Goal: Contribute content: Contribute content

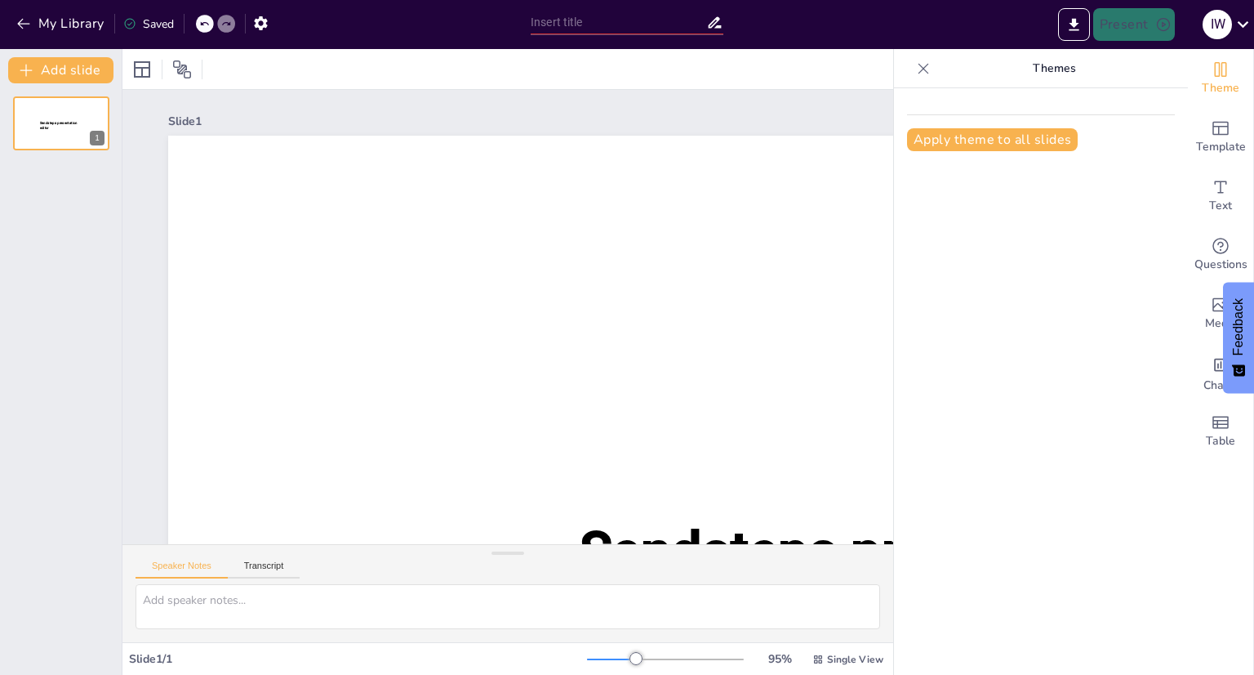
type input "New Sendsteps"
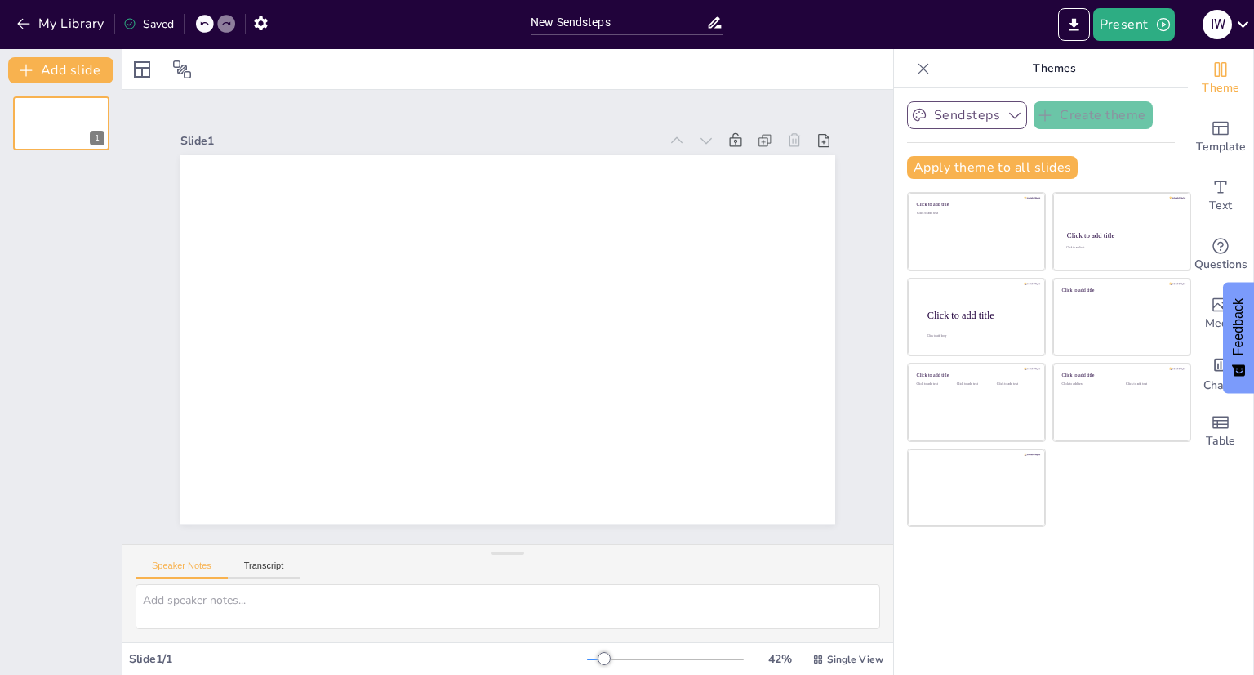
click at [967, 119] on button "Sendsteps" at bounding box center [967, 115] width 120 height 28
click at [1229, 131] on div "Template" at bounding box center [1220, 137] width 65 height 59
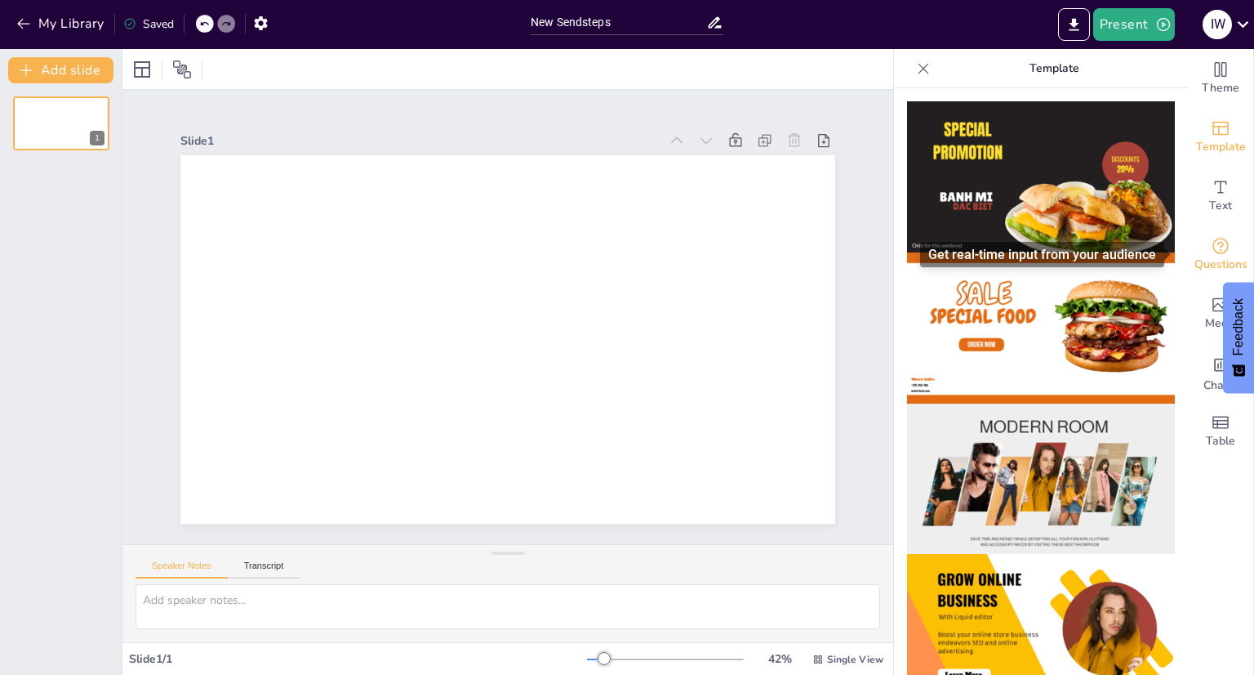
click at [1211, 250] on icon "Get real-time input from your audience" at bounding box center [1221, 246] width 20 height 20
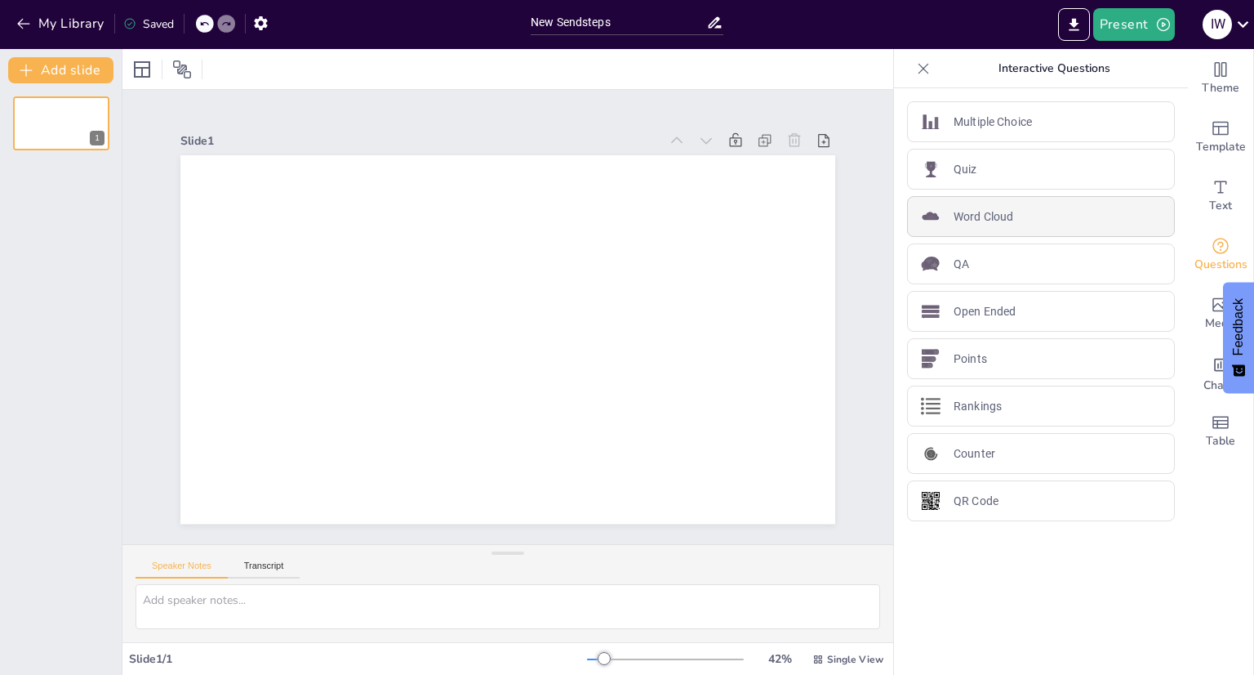
click at [1087, 229] on div "Word Cloud" at bounding box center [1041, 216] width 268 height 41
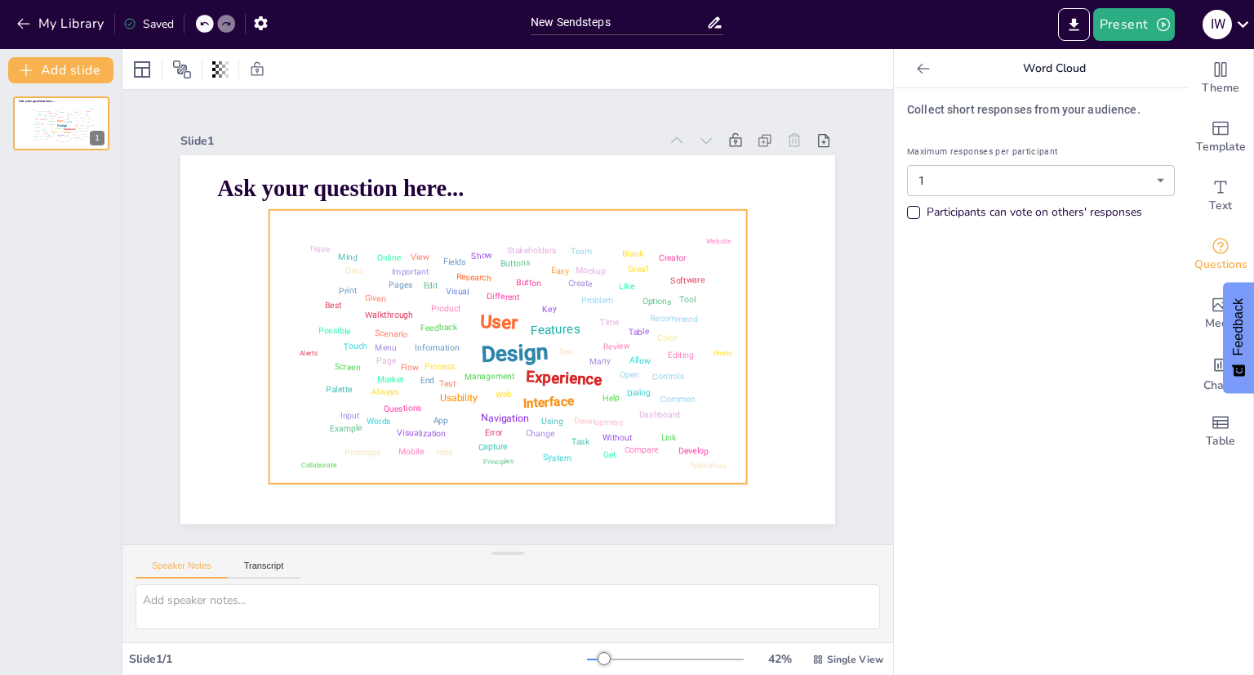
click at [497, 497] on div "Ask your question here... Design User Experience Interface Features Navigation …" at bounding box center [507, 339] width 655 height 368
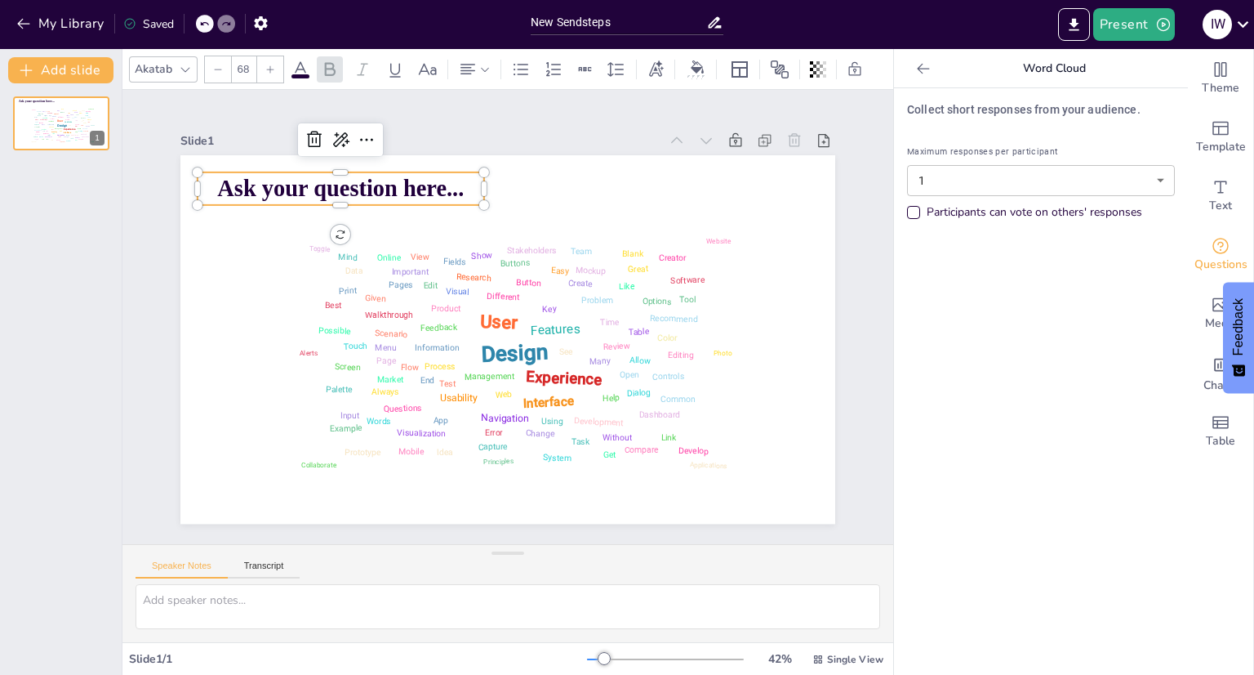
click at [366, 189] on span "Ask your question here..." at bounding box center [340, 189] width 247 height 26
click at [454, 182] on p "Ask your question here..." at bounding box center [341, 188] width 287 height 33
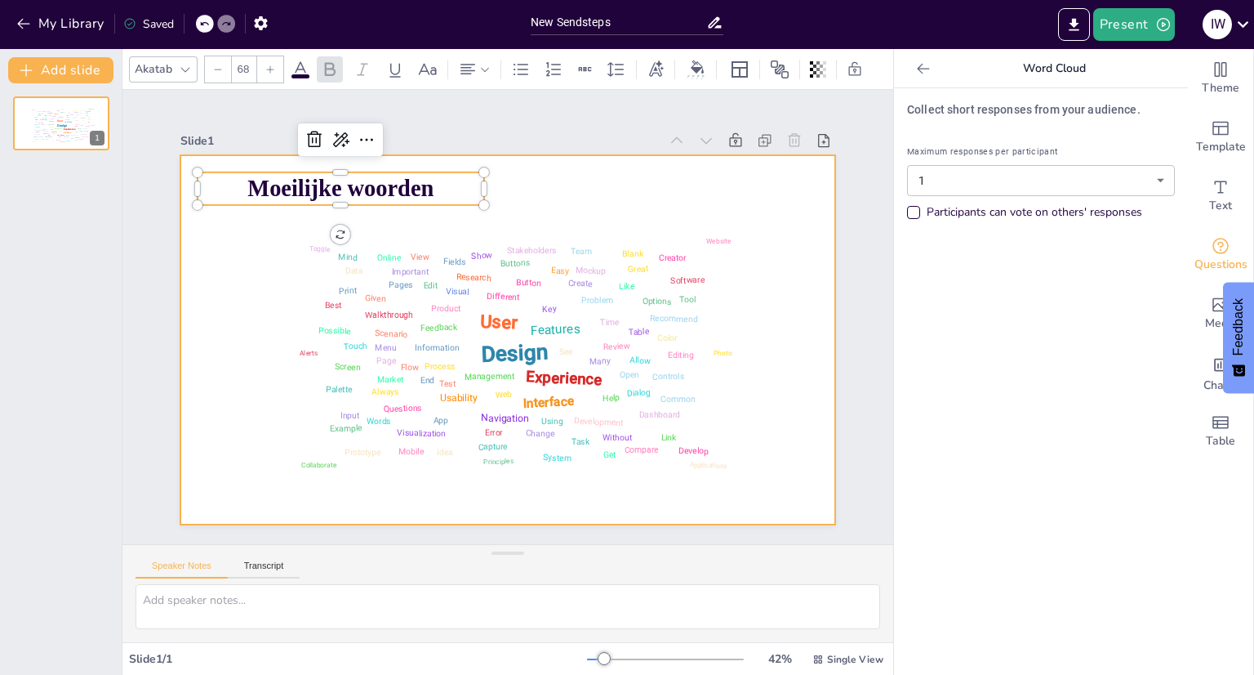
click at [657, 171] on div at bounding box center [507, 339] width 655 height 368
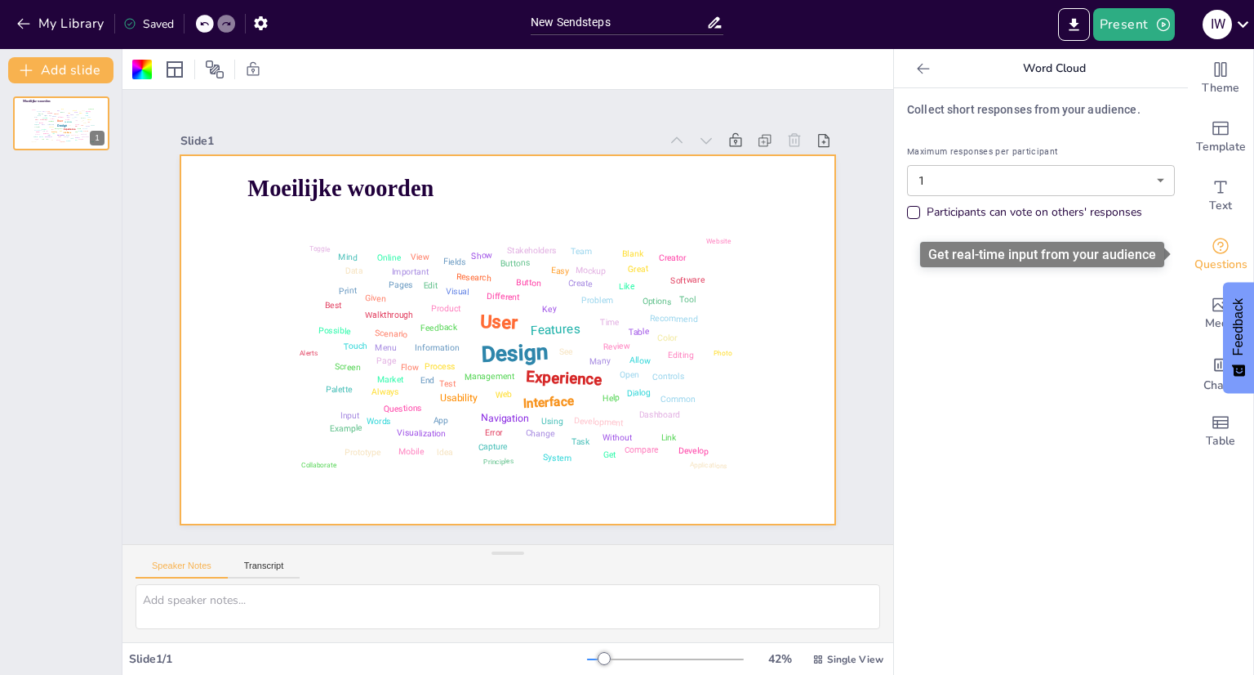
click at [1200, 265] on span "Questions" at bounding box center [1221, 265] width 53 height 18
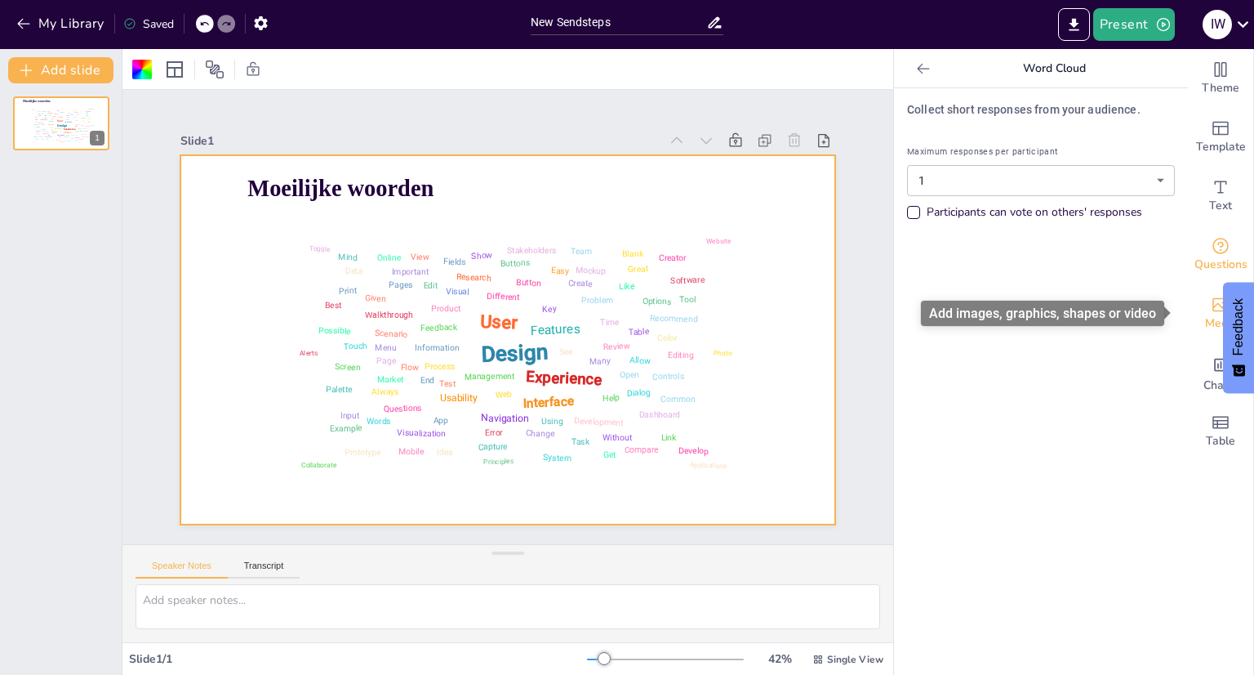
click at [1211, 319] on span "Media" at bounding box center [1221, 323] width 32 height 18
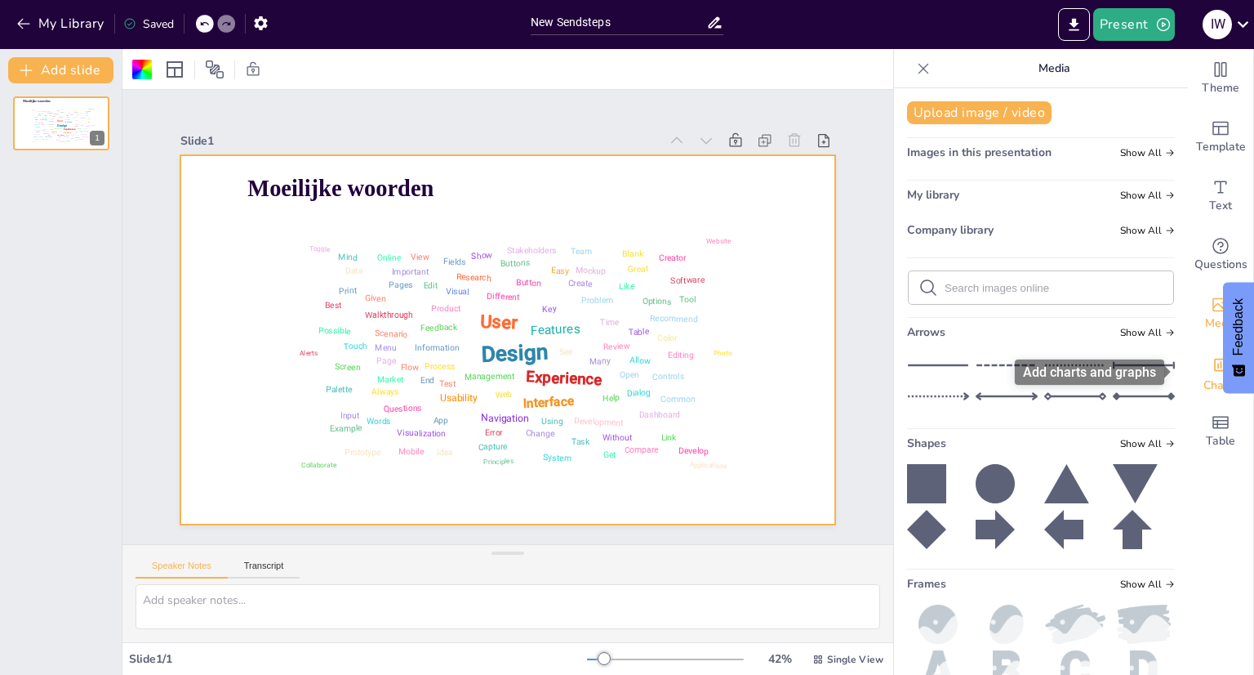
click at [1213, 365] on icon "Add charts and graphs" at bounding box center [1221, 364] width 17 height 17
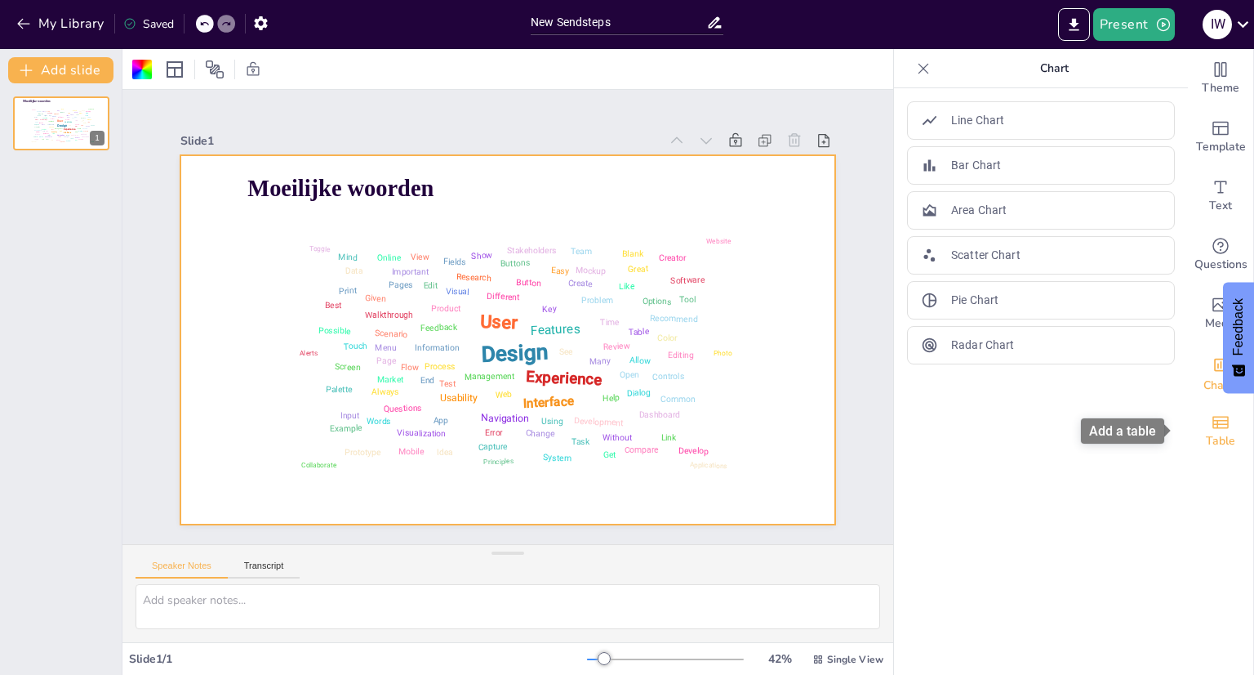
click at [1213, 415] on icon "Add a table" at bounding box center [1221, 422] width 20 height 20
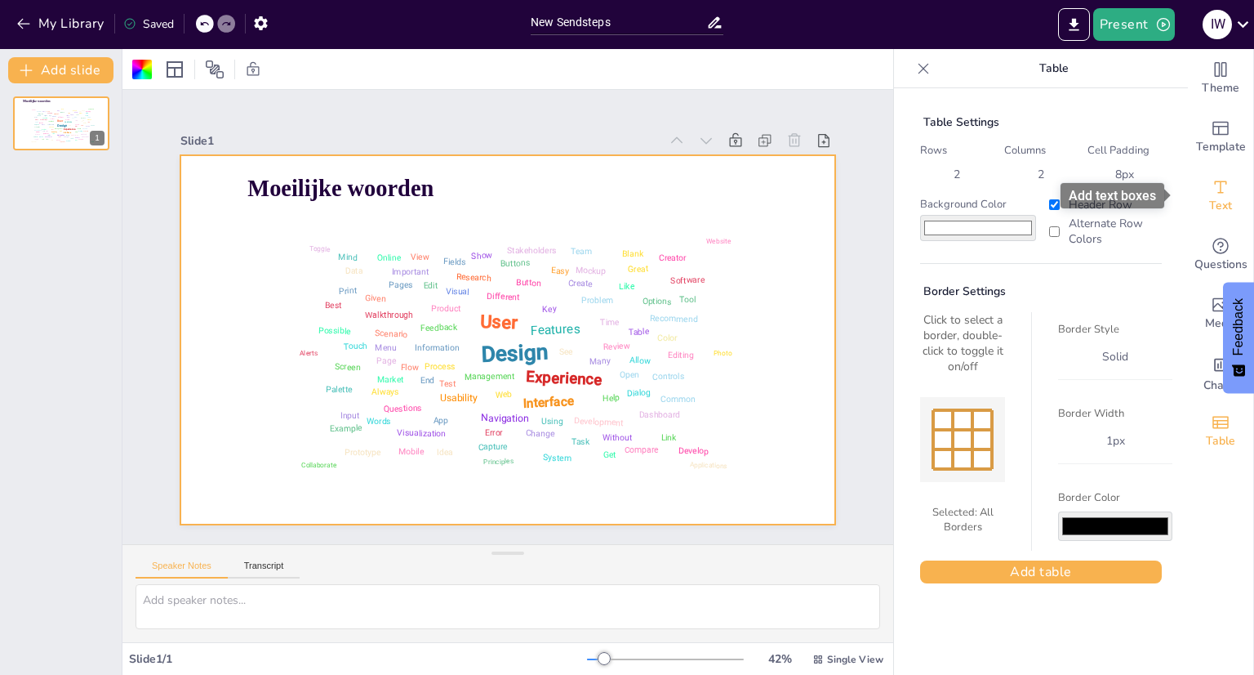
click at [1211, 184] on icon "Add text boxes" at bounding box center [1221, 187] width 20 height 20
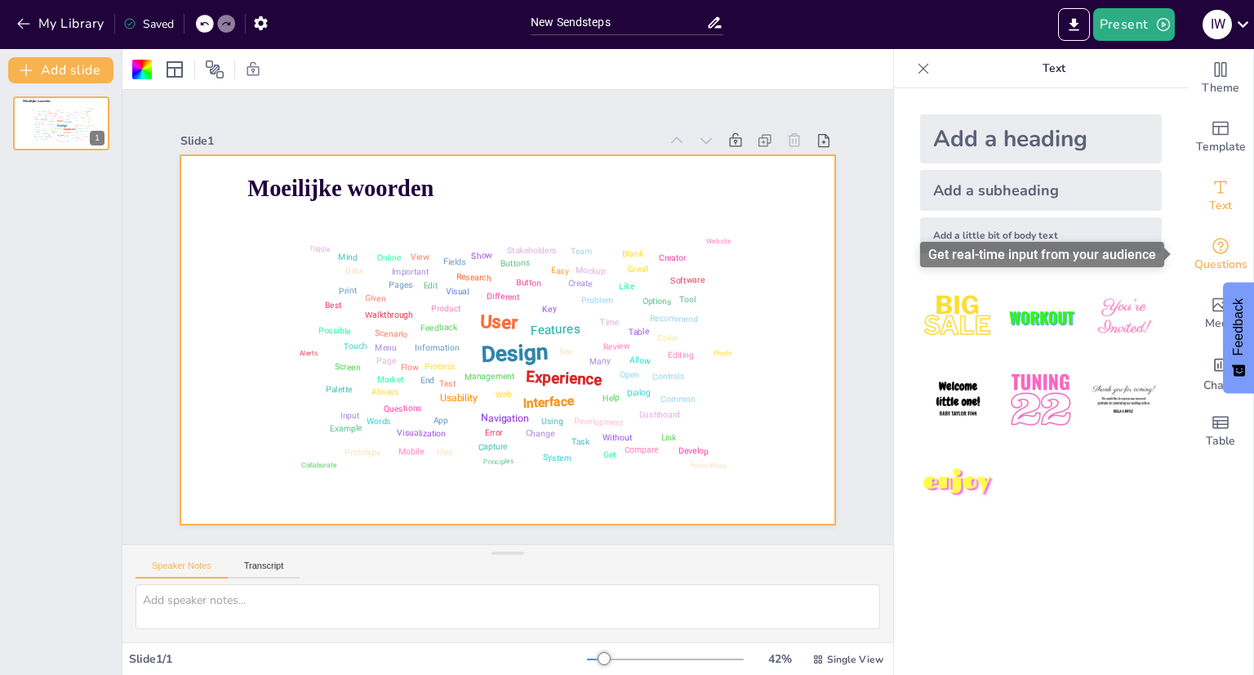
click at [1211, 251] on icon "Get real-time input from your audience" at bounding box center [1221, 246] width 20 height 20
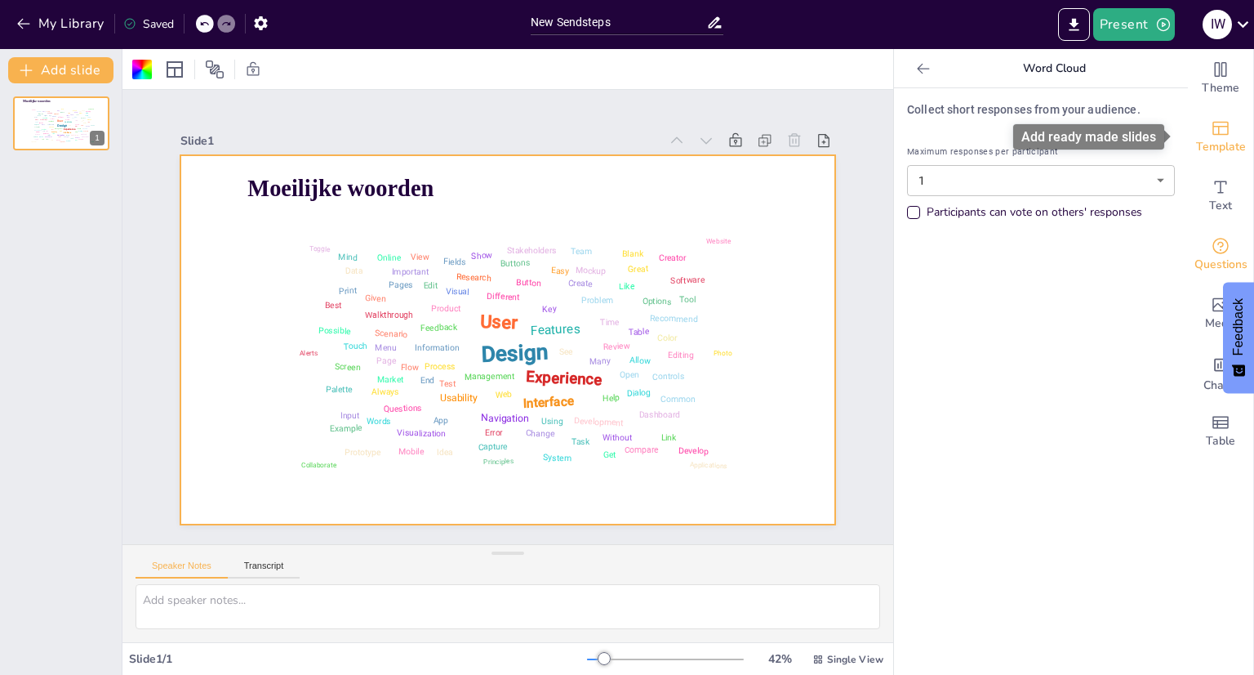
click at [1205, 138] on span "Template" at bounding box center [1221, 147] width 50 height 18
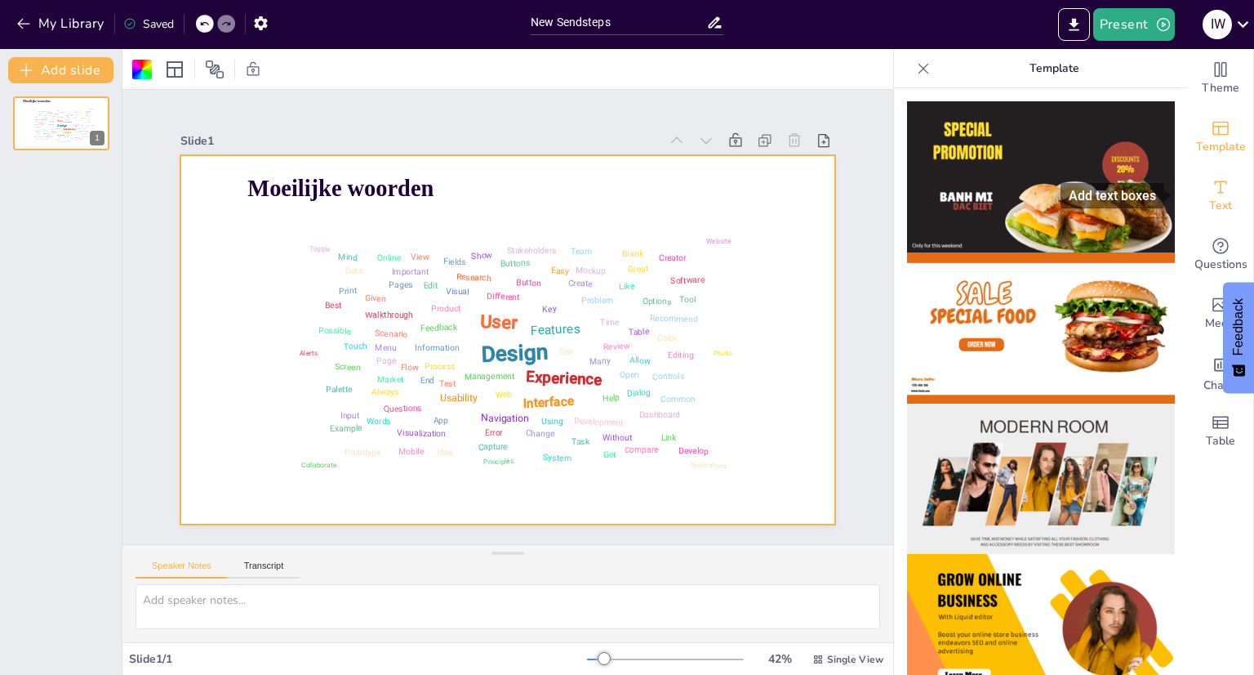
click at [1214, 189] on icon "Add text boxes" at bounding box center [1221, 187] width 20 height 20
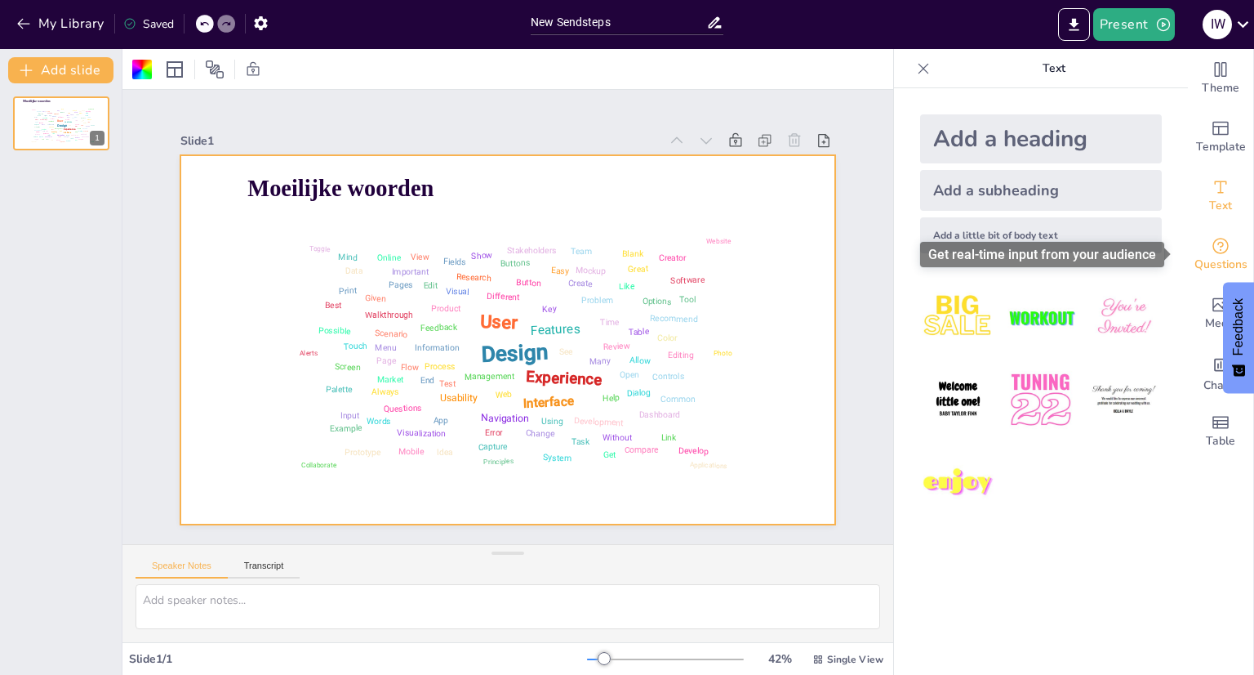
click at [1209, 258] on span "Questions" at bounding box center [1221, 265] width 53 height 18
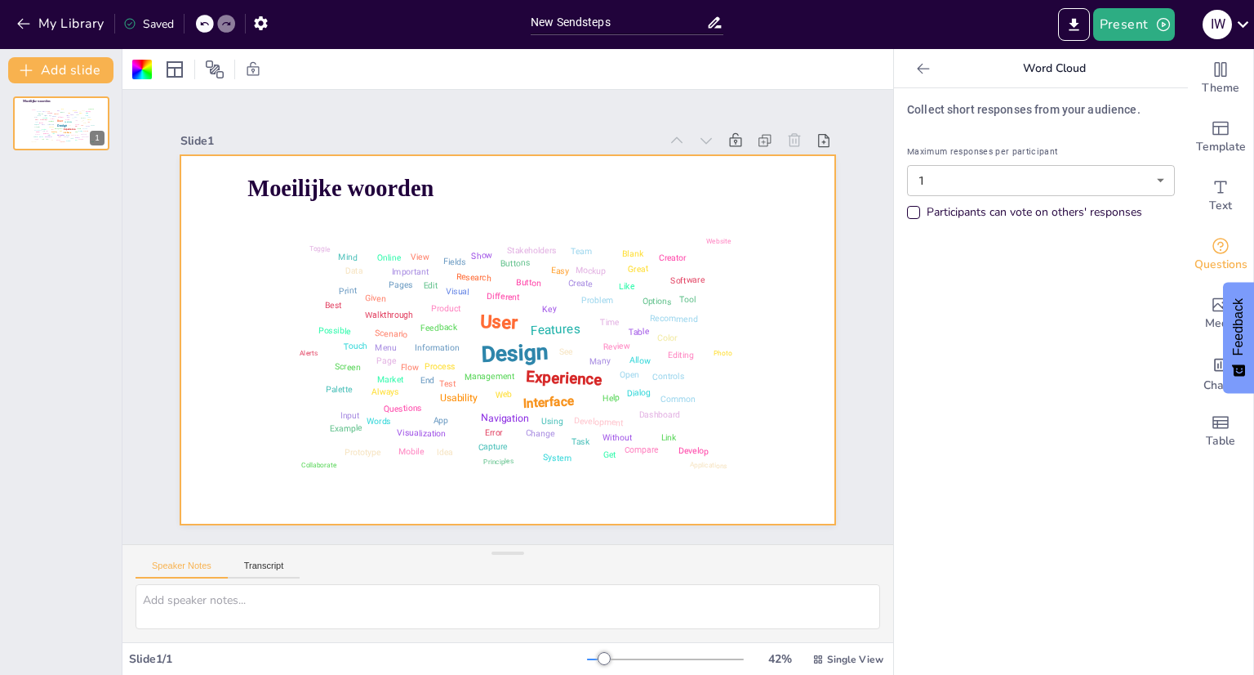
click at [915, 66] on icon at bounding box center [923, 68] width 16 height 16
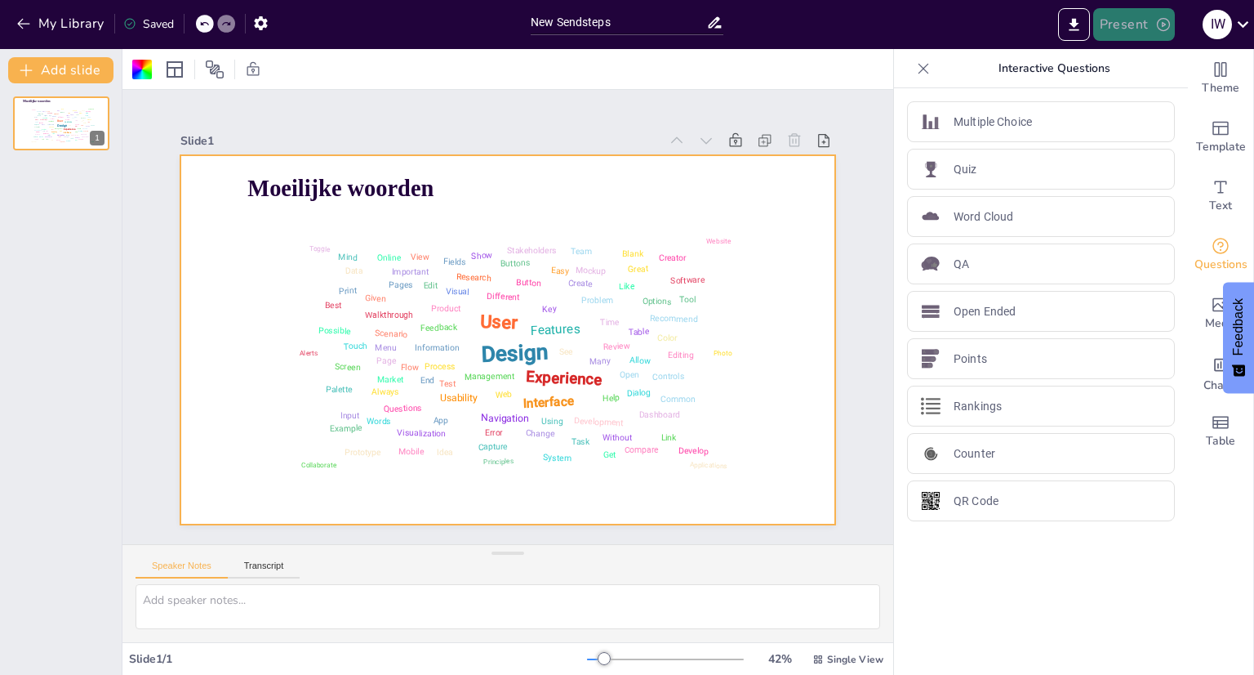
click at [1126, 33] on button "Present" at bounding box center [1134, 24] width 82 height 33
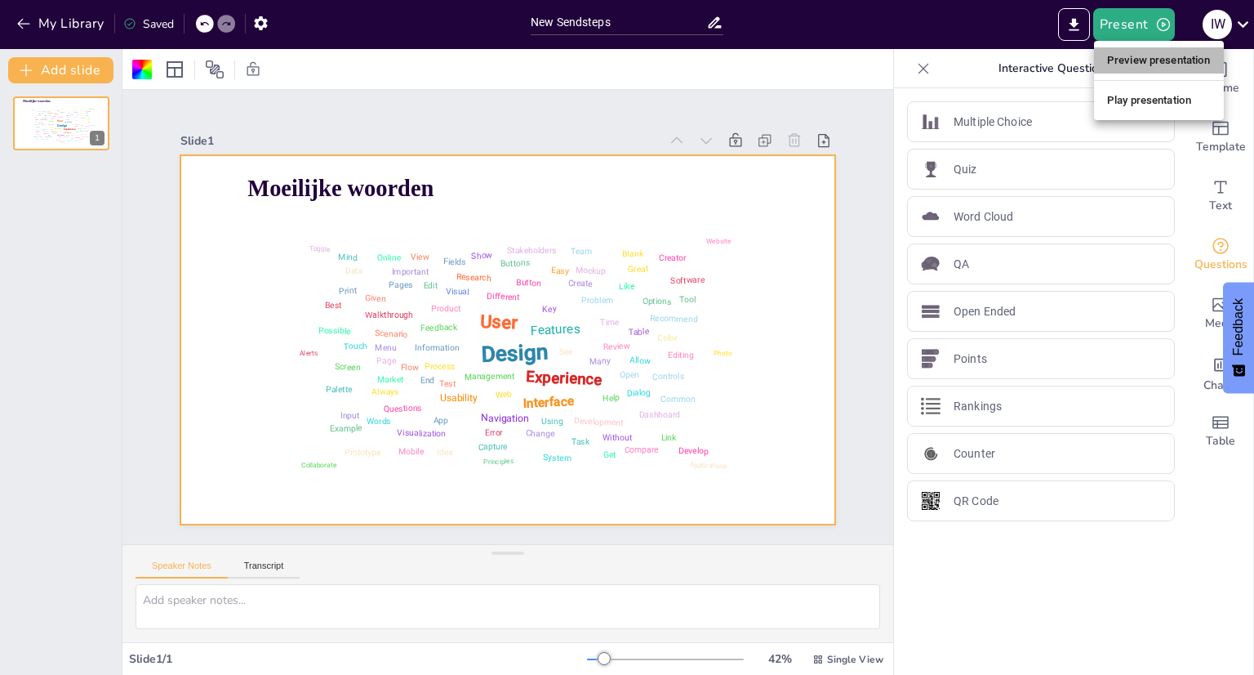
click at [1127, 63] on li "Preview presentation" at bounding box center [1159, 60] width 130 height 26
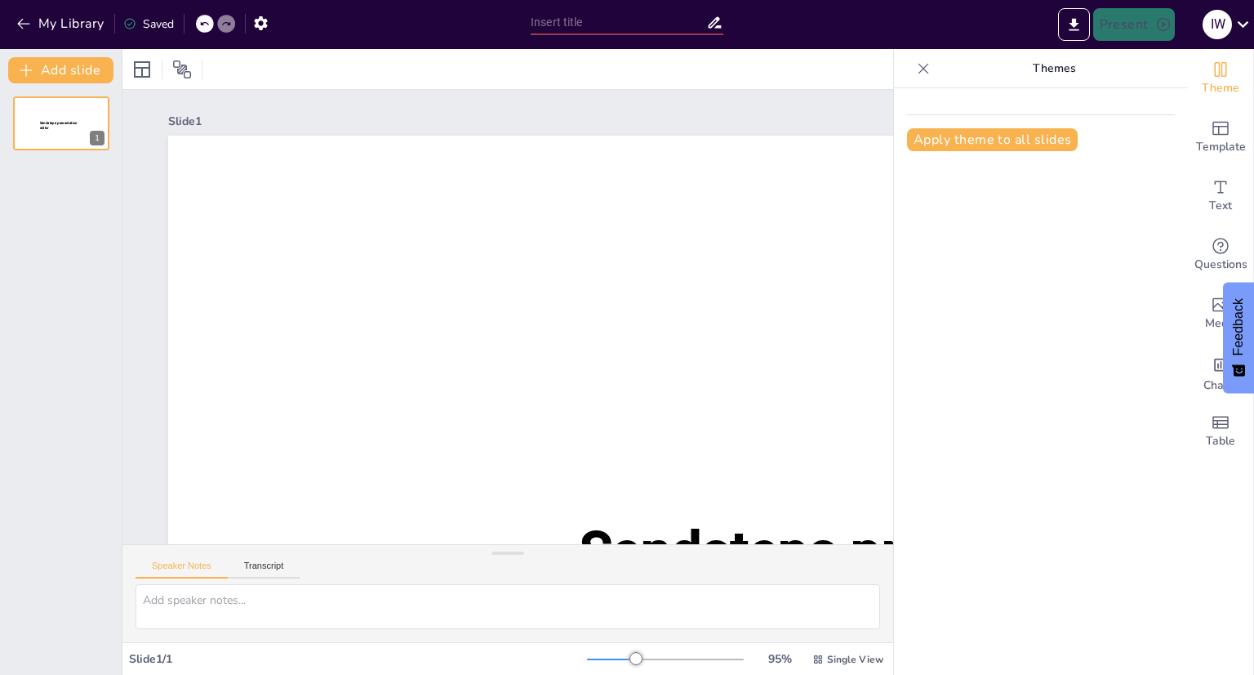
type input "New Sendsteps"
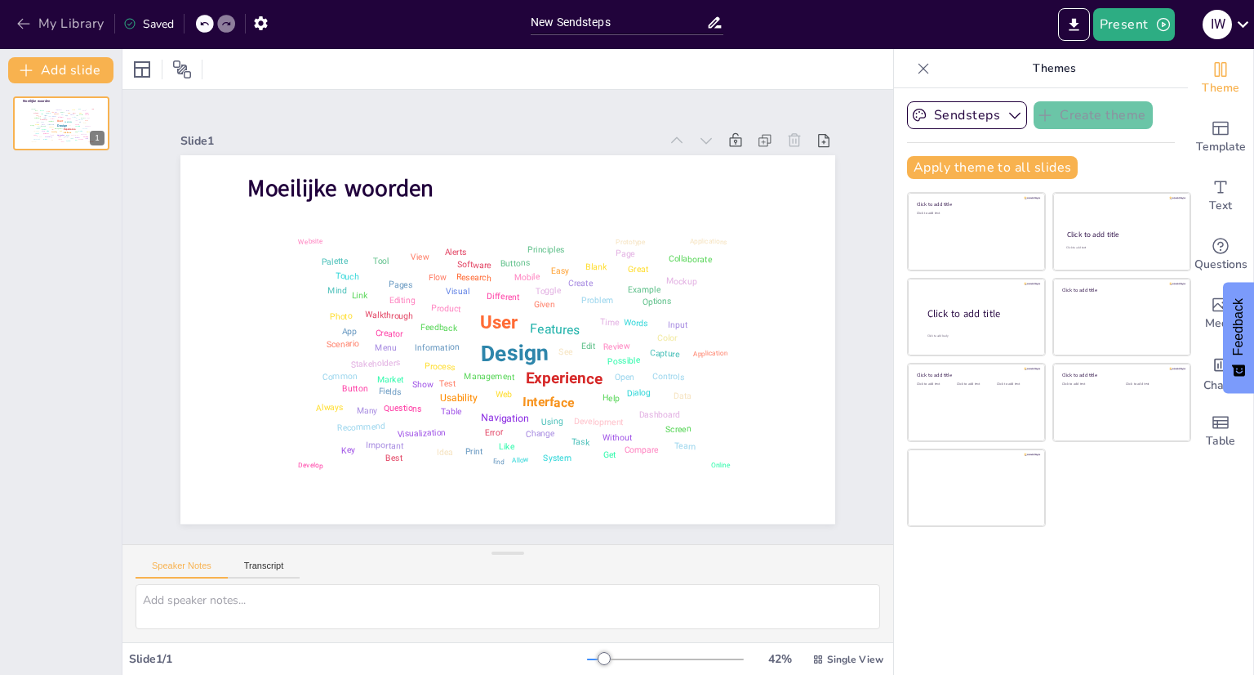
click at [20, 25] on icon "button" at bounding box center [24, 24] width 16 height 16
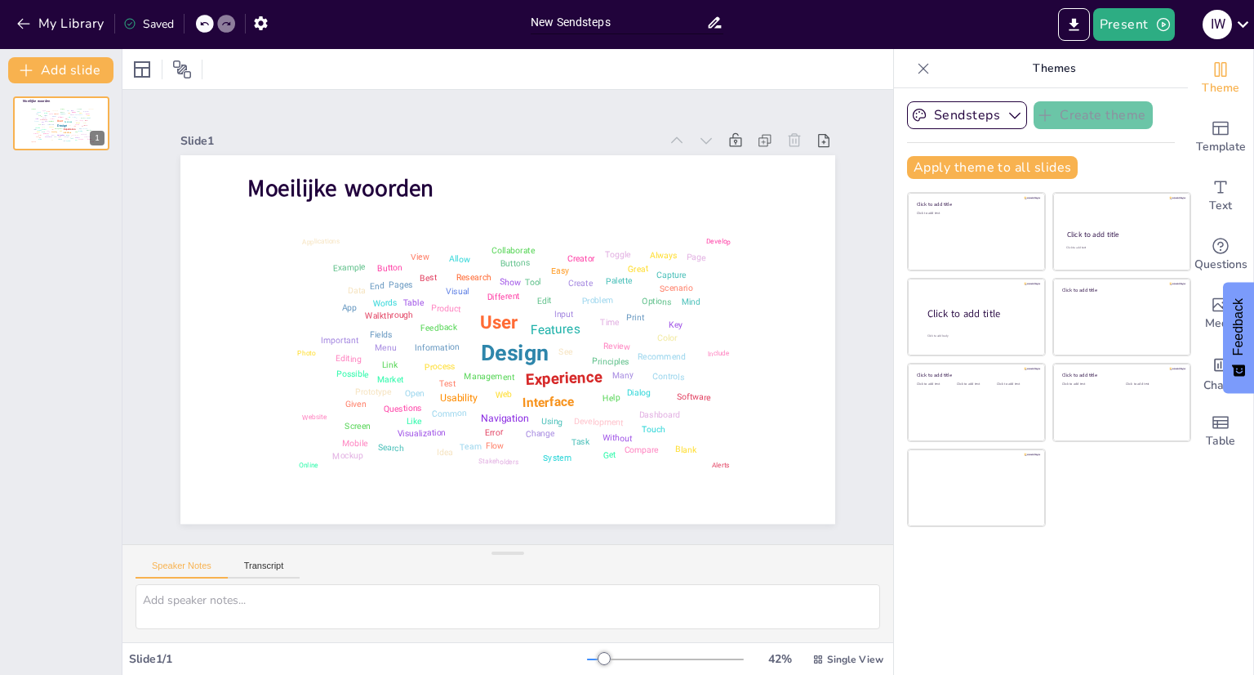
click at [615, 20] on input "New Sendsteps" at bounding box center [619, 23] width 176 height 24
type input "N"
type input "Moeilijke woorden"
click at [755, 54] on div at bounding box center [507, 69] width 771 height 40
click at [20, 20] on icon "button" at bounding box center [24, 24] width 16 height 16
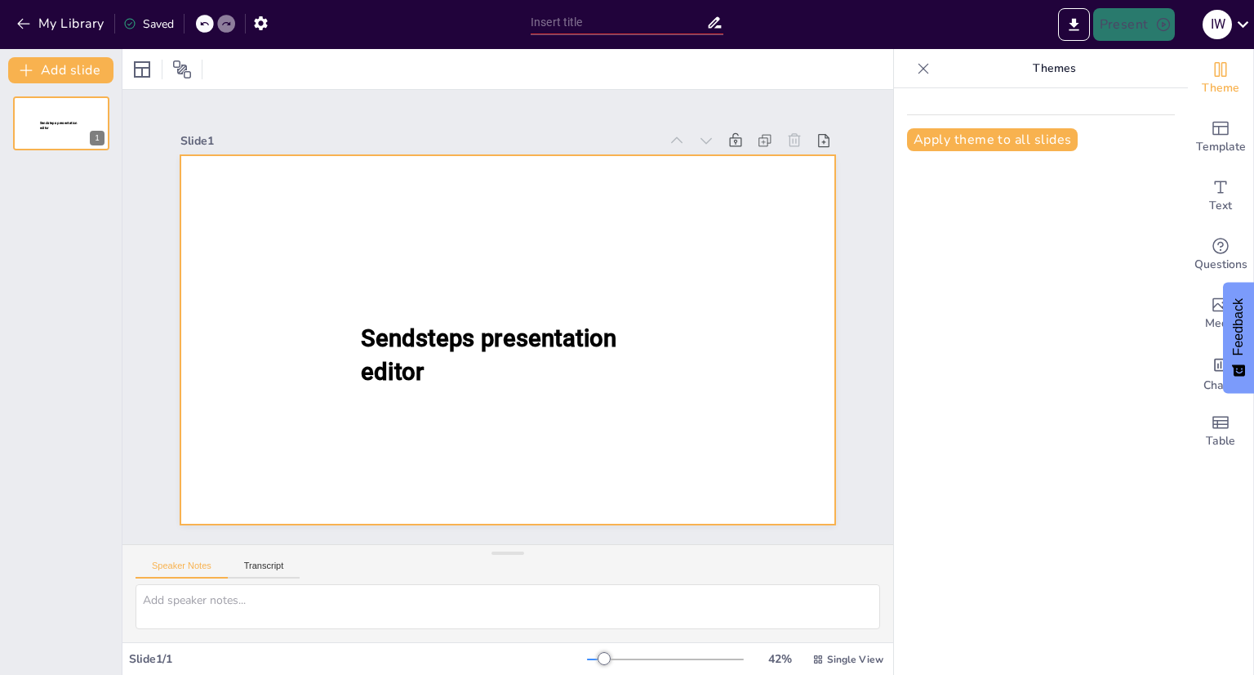
type input "New Sendsteps"
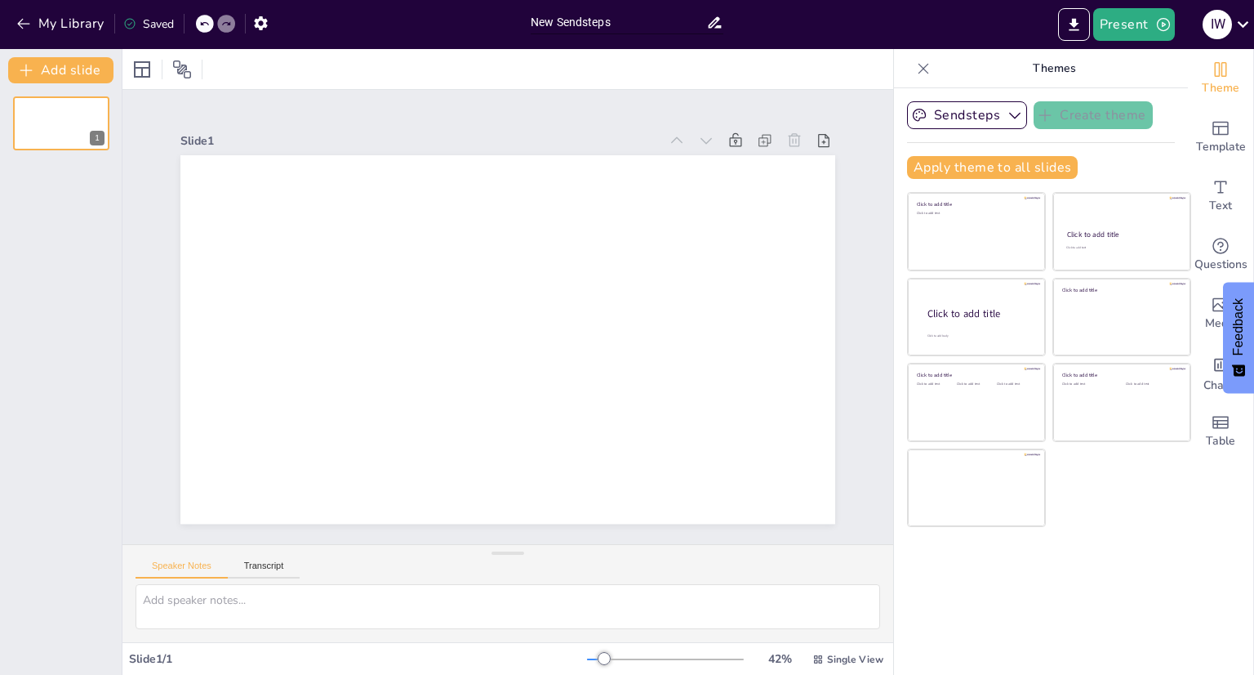
click at [618, 24] on input "New Sendsteps" at bounding box center [619, 23] width 176 height 24
type input "N"
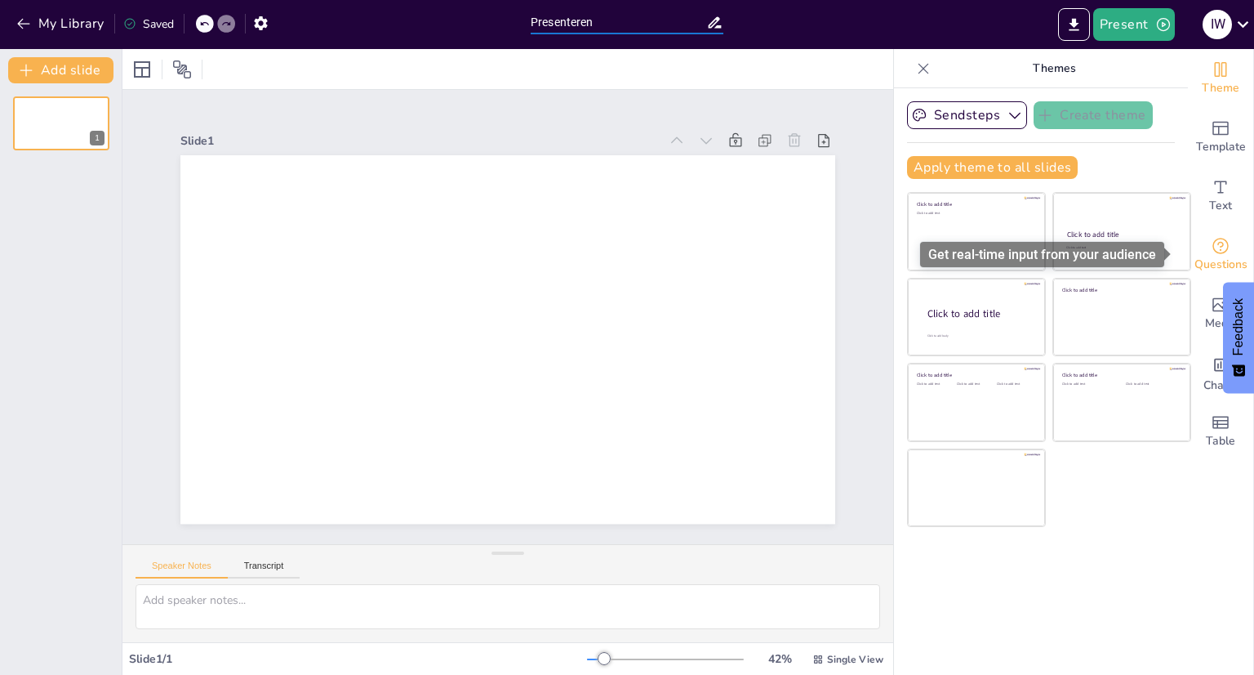
type input "Presenteren"
click at [1211, 249] on icon "Get real-time input from your audience" at bounding box center [1221, 246] width 20 height 20
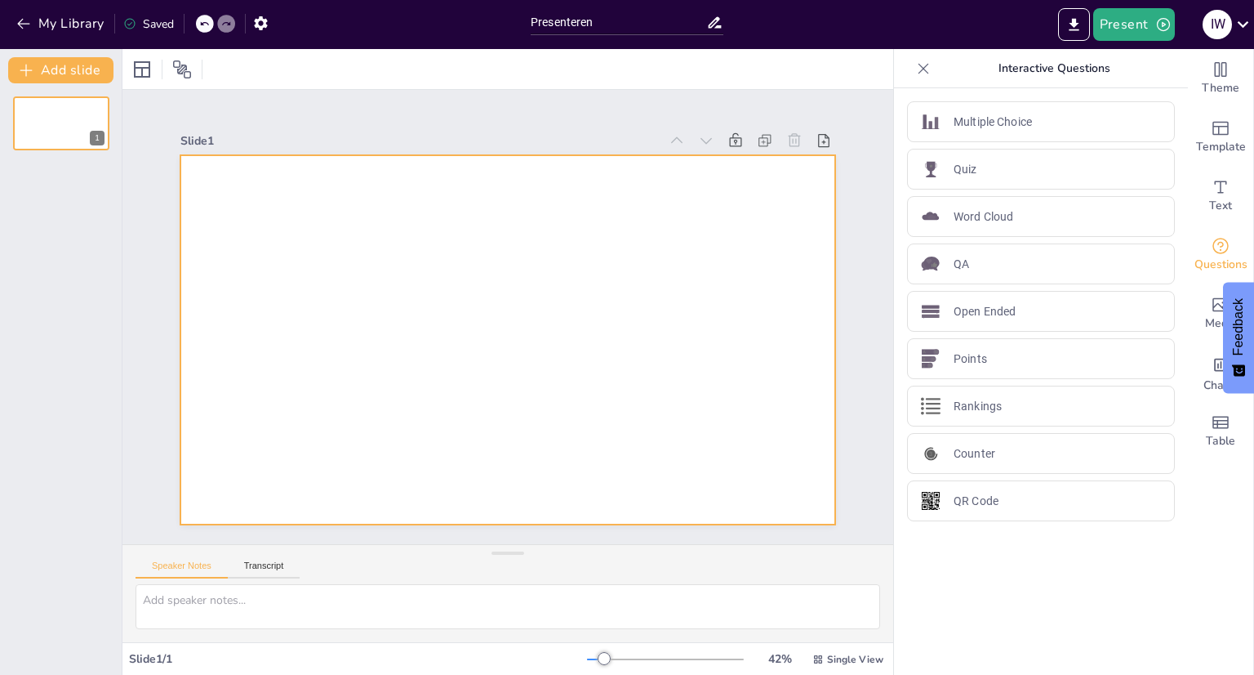
drag, startPoint x: 1052, startPoint y: 207, endPoint x: 773, endPoint y: 298, distance: 293.1
click at [773, 298] on div "Document fonts Popular fonts Lato Montserrat Open Sans [PERSON_NAME] Poppins Ra…" at bounding box center [627, 362] width 1254 height 626
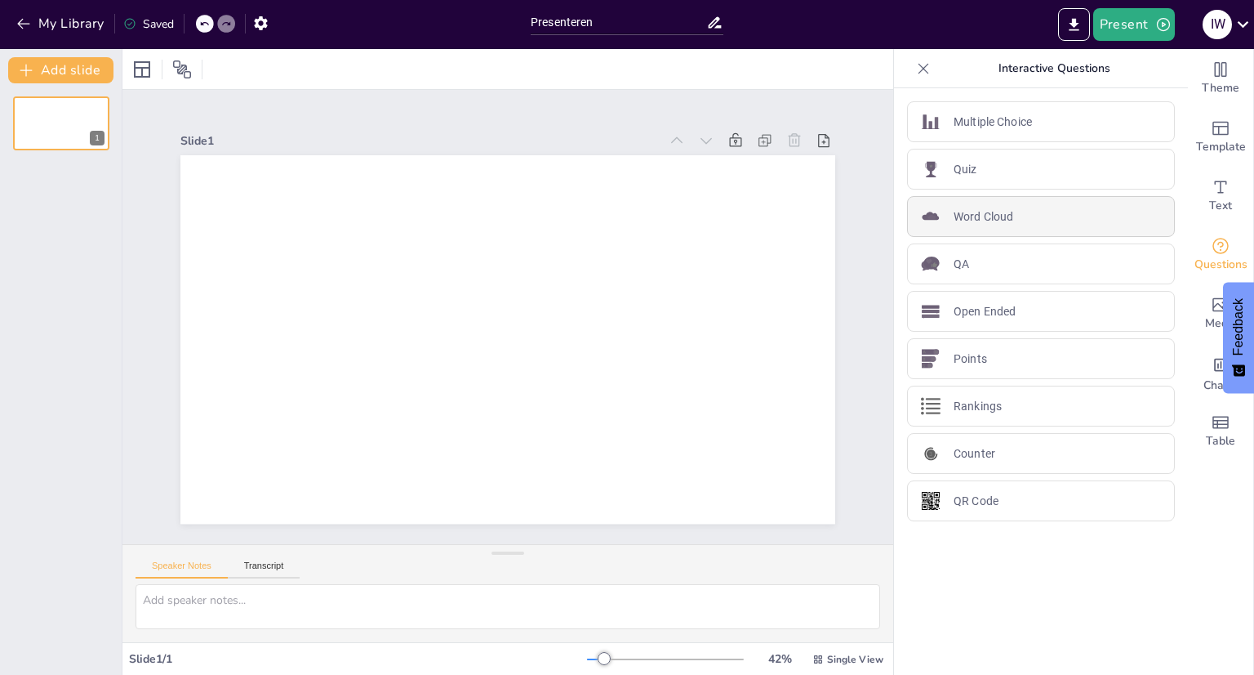
click at [957, 223] on p "Word Cloud" at bounding box center [984, 216] width 60 height 17
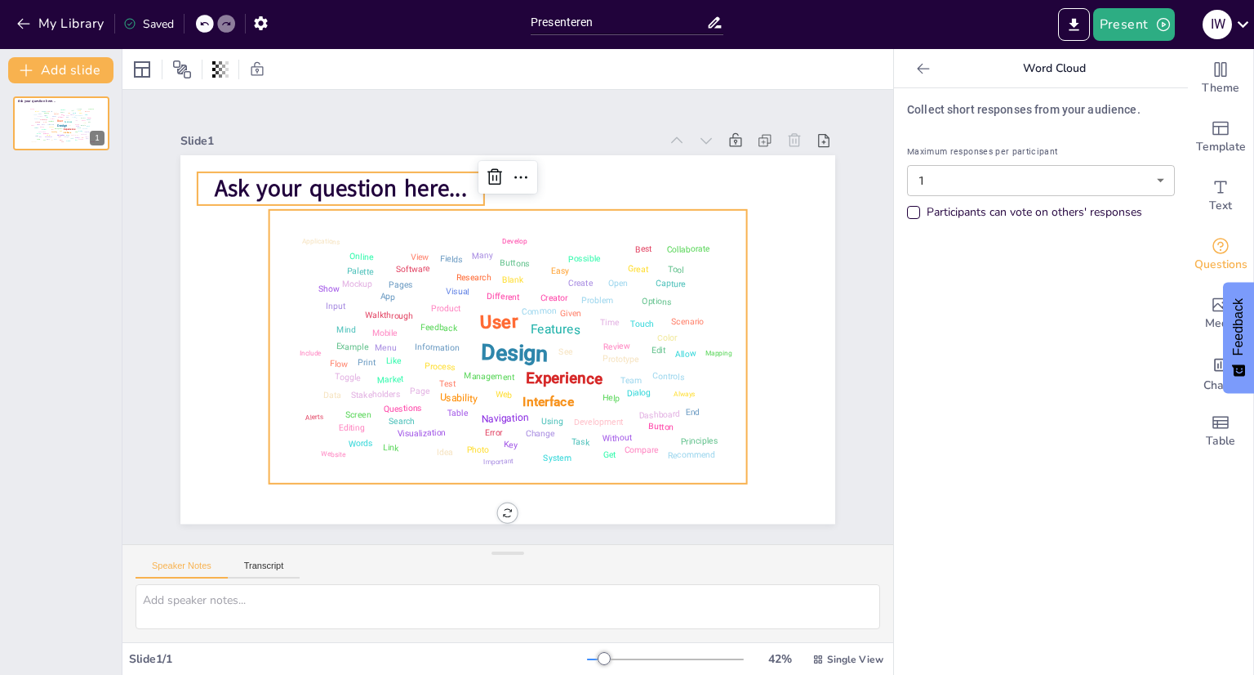
click at [430, 178] on span "Ask your question here..." at bounding box center [341, 189] width 252 height 32
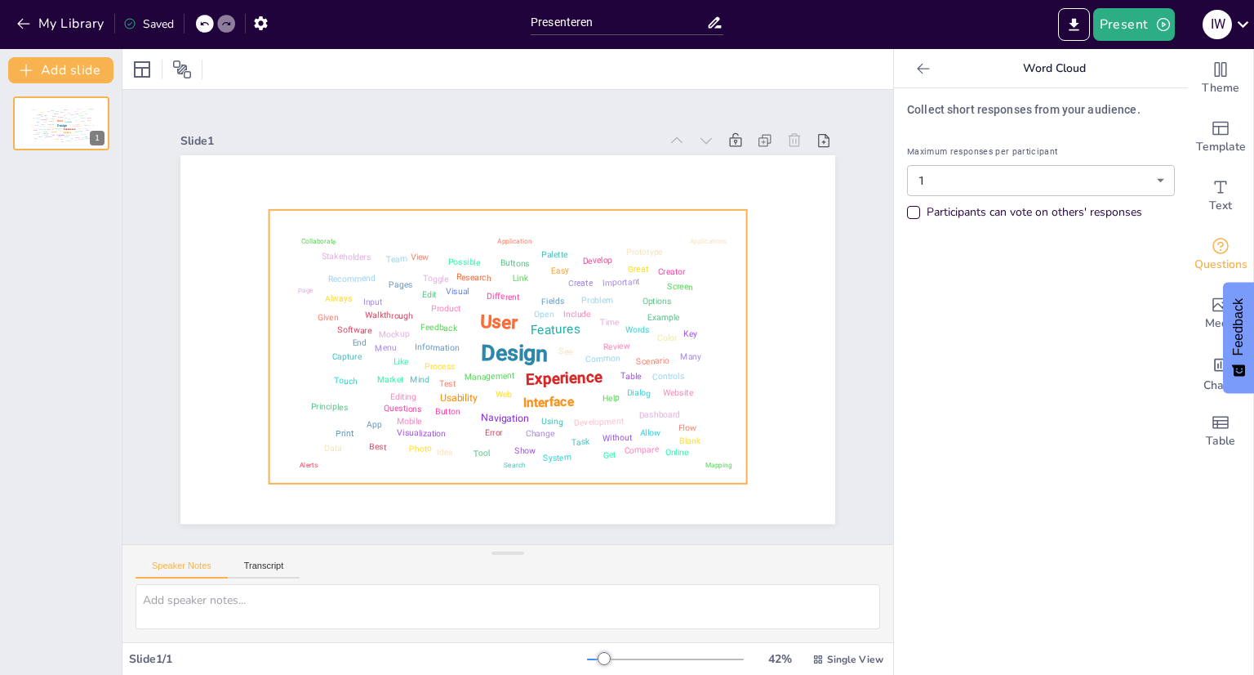
click at [437, 217] on div "Design User Experience Interface Features Navigation Usability Test Process Inf…" at bounding box center [508, 346] width 464 height 259
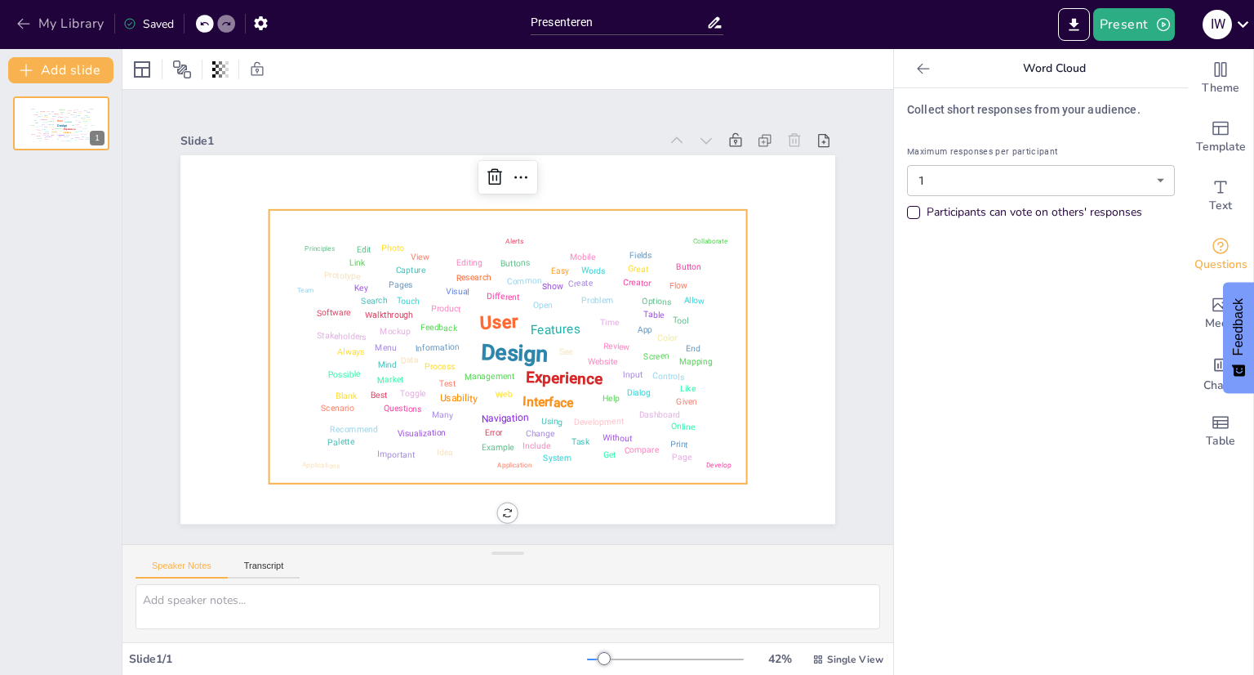
click at [24, 22] on icon "button" at bounding box center [24, 24] width 16 height 16
